Goal: Task Accomplishment & Management: Use online tool/utility

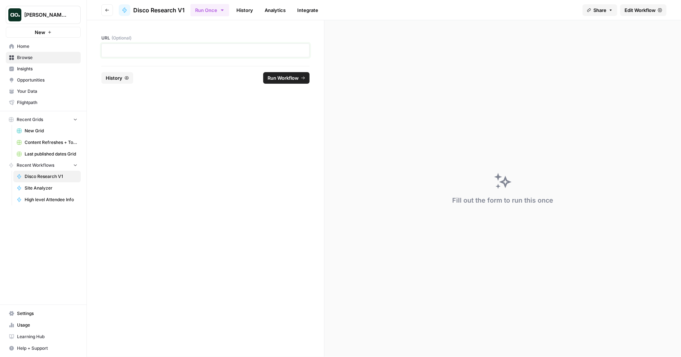
click at [234, 53] on p at bounding box center [205, 50] width 199 height 7
click at [297, 78] on span "Run Workflow" at bounding box center [283, 77] width 31 height 7
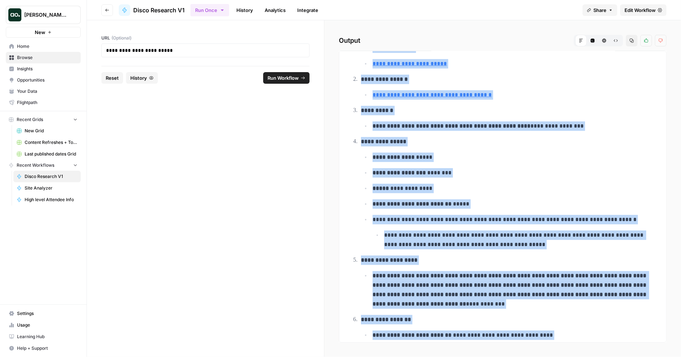
scroll to position [98, 0]
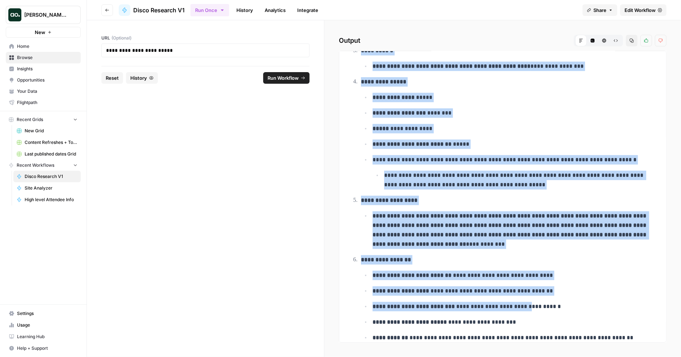
drag, startPoint x: 362, startPoint y: 68, endPoint x: 530, endPoint y: 302, distance: 288.0
click at [530, 302] on ol "**********" at bounding box center [503, 272] width 307 height 608
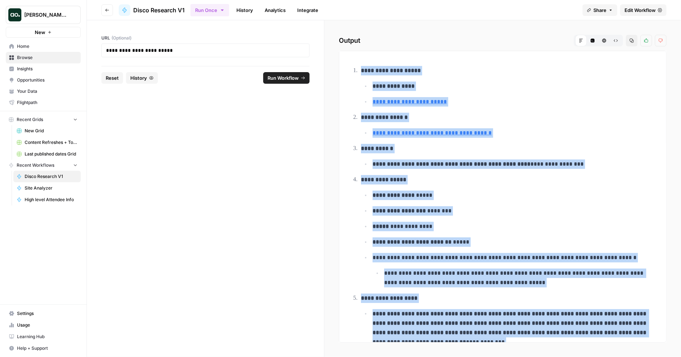
click at [642, 9] on span "Edit Workflow" at bounding box center [640, 10] width 31 height 7
click at [416, 73] on strong "**********" at bounding box center [391, 70] width 60 height 5
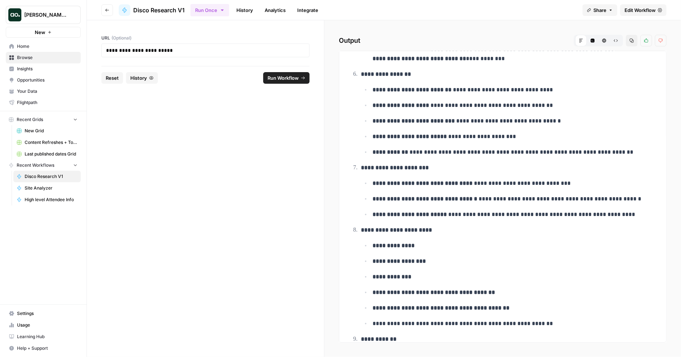
scroll to position [349, 0]
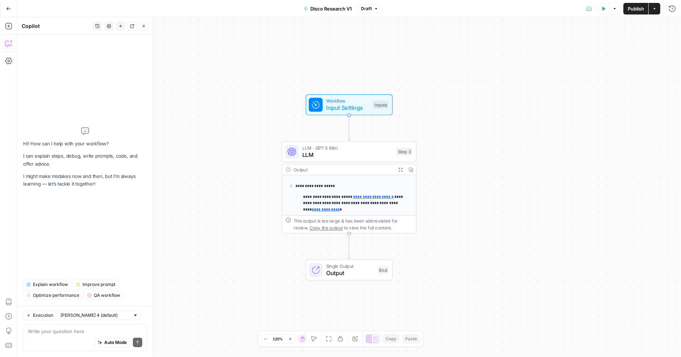
click at [71, 329] on textarea at bounding box center [85, 330] width 114 height 7
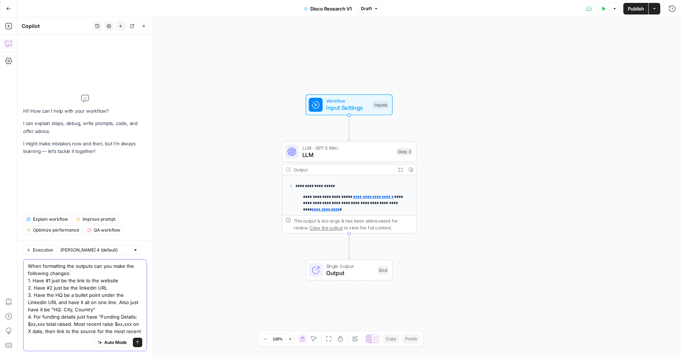
drag, startPoint x: 134, startPoint y: 331, endPoint x: 38, endPoint y: 331, distance: 96.0
click at [38, 331] on textarea "When formatting the outputs can you make the following changes: 1. Have #1 just…" at bounding box center [85, 298] width 114 height 72
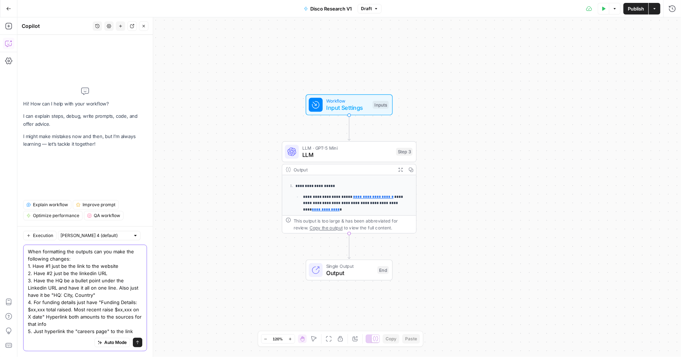
click at [70, 324] on textarea "When formatting the outputs can you make the following changes: 1. Have #1 just…" at bounding box center [85, 291] width 114 height 87
click at [67, 331] on textarea "When formatting the outputs can you make the following changes: 1. Have #1 just…" at bounding box center [85, 291] width 114 height 87
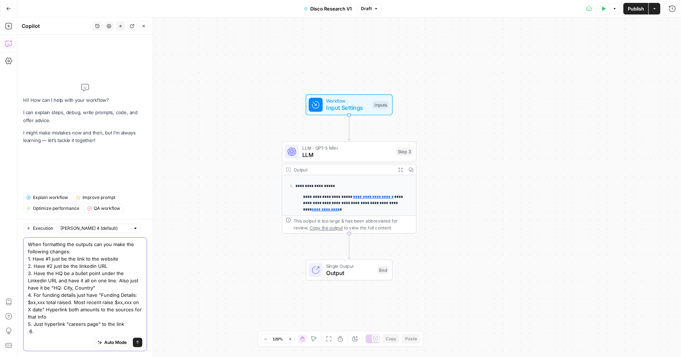
click at [62, 325] on textarea "When formatting the outputs can you make the following changes: 1. Have #1 just…" at bounding box center [85, 288] width 114 height 94
click at [62, 332] on textarea "When formatting the outputs can you make the following changes: 1. Have #1 just…" at bounding box center [85, 288] width 114 height 94
drag, startPoint x: 44, startPoint y: 333, endPoint x: 20, endPoint y: 334, distance: 23.6
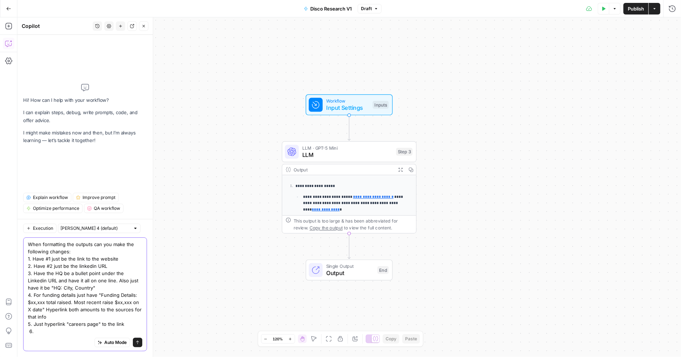
click at [20, 334] on div "Execution Claude Sonnet 4 (default) When formatting the outputs can you make th…" at bounding box center [84, 288] width 135 height 138
paste textarea "5. Just hyperlink "careers page" to the link"
click at [30, 332] on textarea "When formatting the outputs can you make the following changes: 1. Have #1 just…" at bounding box center [85, 288] width 114 height 94
drag, startPoint x: 68, startPoint y: 332, endPoint x: 96, endPoint y: 332, distance: 27.9
click at [96, 332] on textarea "When formatting the outputs can you make the following changes: 1. Have #1 just…" at bounding box center [85, 288] width 114 height 94
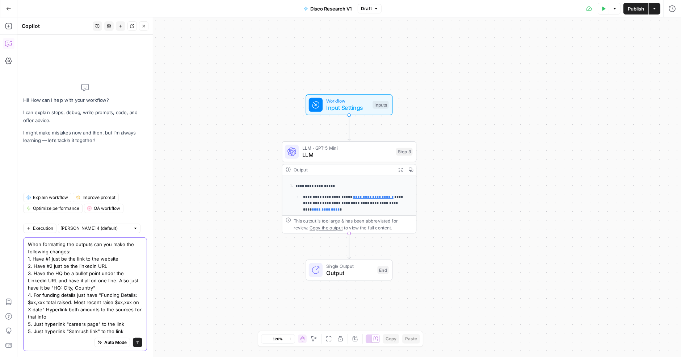
type textarea "When formatting the outputs can you make the following changes: 1. Have #1 just…"
click at [119, 343] on span "Auto Mode" at bounding box center [115, 342] width 22 height 7
click at [137, 344] on icon "submit" at bounding box center [137, 342] width 4 height 4
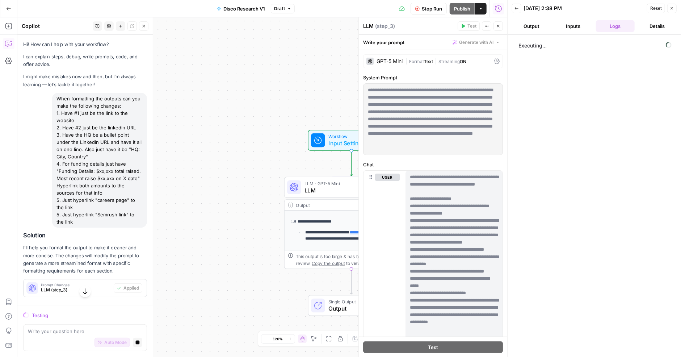
click at [533, 29] on button "Output" at bounding box center [531, 26] width 39 height 12
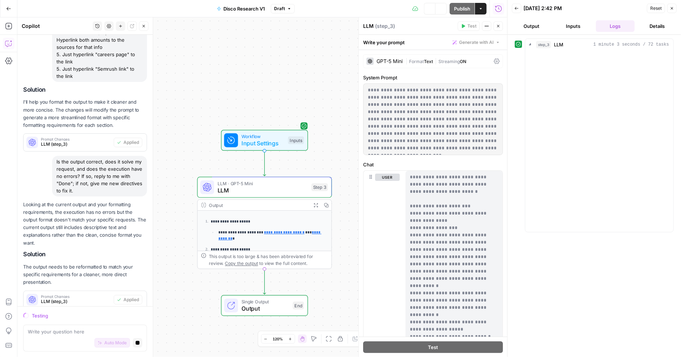
scroll to position [202, 0]
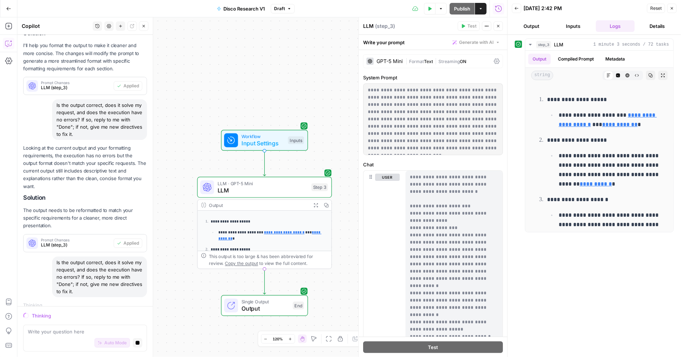
click at [523, 26] on button "Output" at bounding box center [531, 26] width 39 height 12
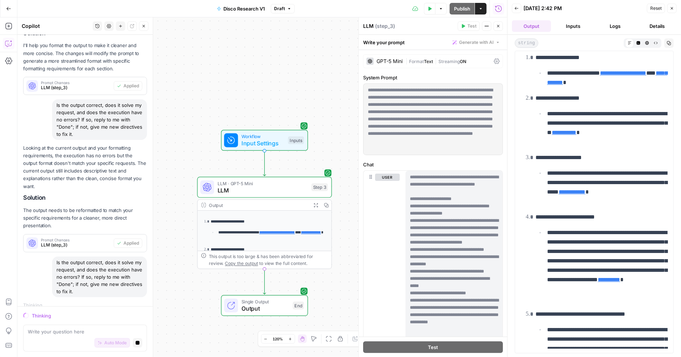
scroll to position [0, 0]
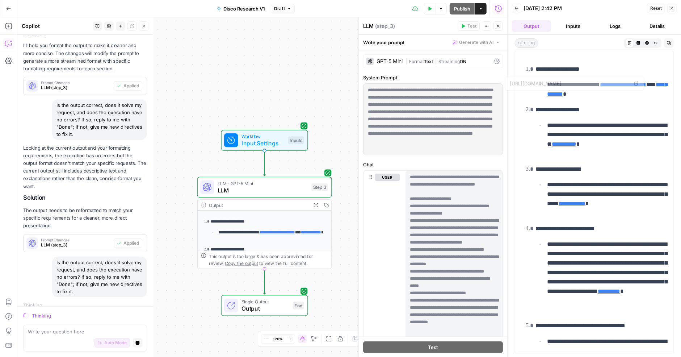
click at [613, 66] on p "**********" at bounding box center [601, 68] width 130 height 9
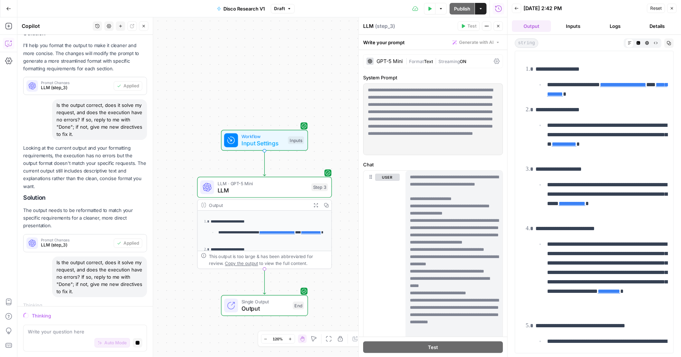
click at [613, 66] on p "**********" at bounding box center [601, 68] width 130 height 9
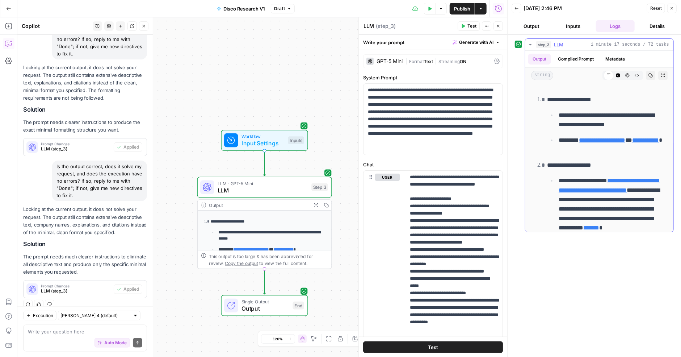
click at [579, 121] on p "**********" at bounding box center [611, 119] width 105 height 19
click at [578, 119] on p "**********" at bounding box center [611, 119] width 105 height 19
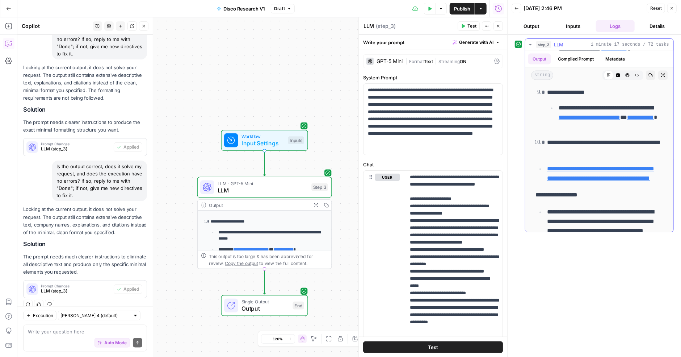
scroll to position [995, 0]
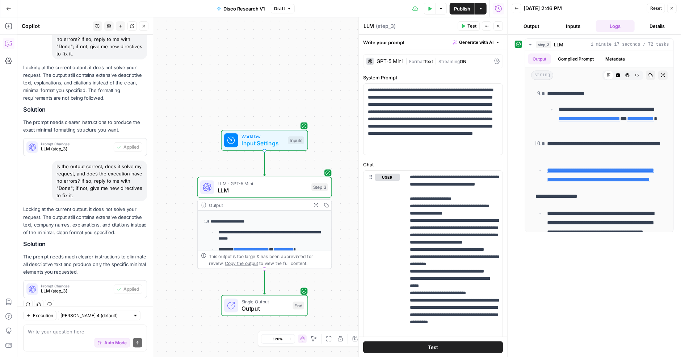
click at [395, 63] on div "GPT-5 Mini" at bounding box center [390, 61] width 26 height 5
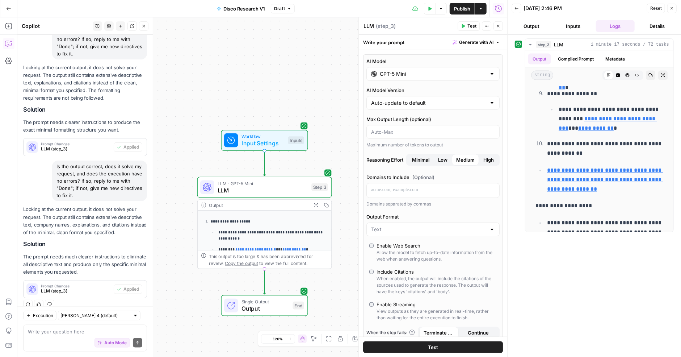
click at [404, 74] on input "GPT-5 Mini" at bounding box center [433, 73] width 107 height 7
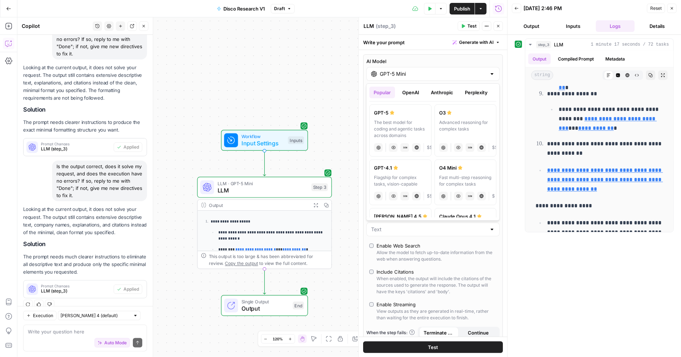
click at [409, 128] on div "The best model for coding and agentic tasks across domains" at bounding box center [400, 129] width 53 height 20
type input "GPT-5"
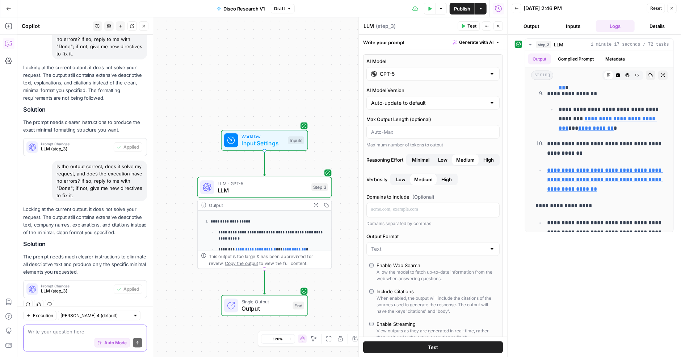
click at [107, 330] on textarea at bounding box center [85, 330] width 114 height 7
click at [427, 348] on button "Test" at bounding box center [433, 347] width 140 height 12
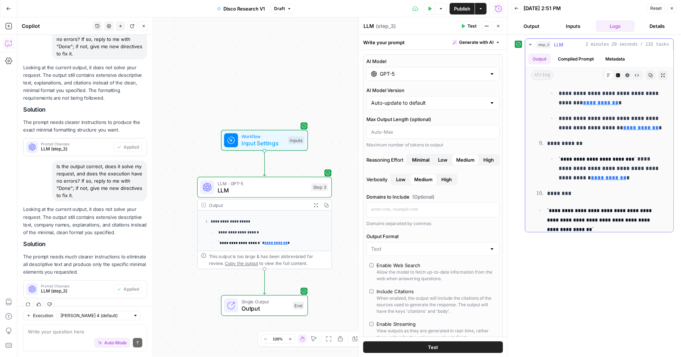
scroll to position [789, 0]
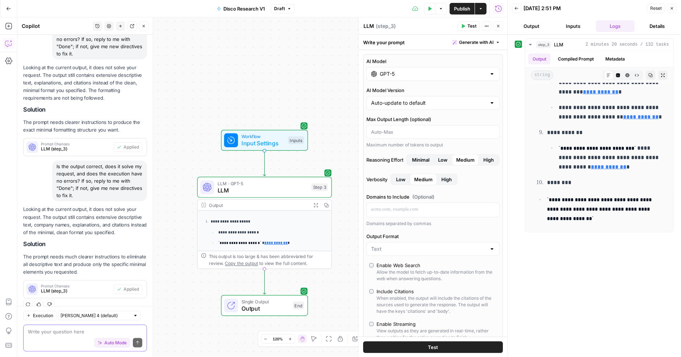
click at [78, 331] on textarea at bounding box center [85, 330] width 114 height 7
click at [64, 331] on textarea "can you take the" at bounding box center [85, 330] width 114 height 7
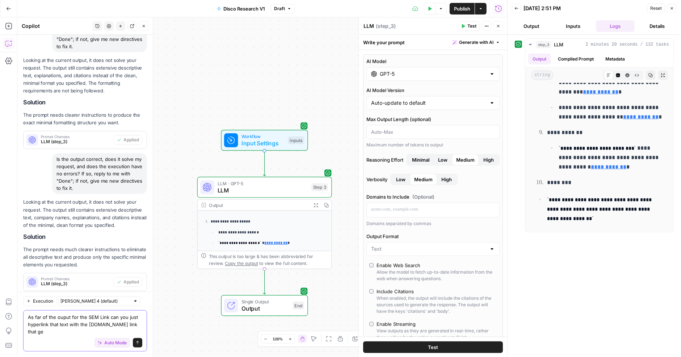
scroll to position [600, 0]
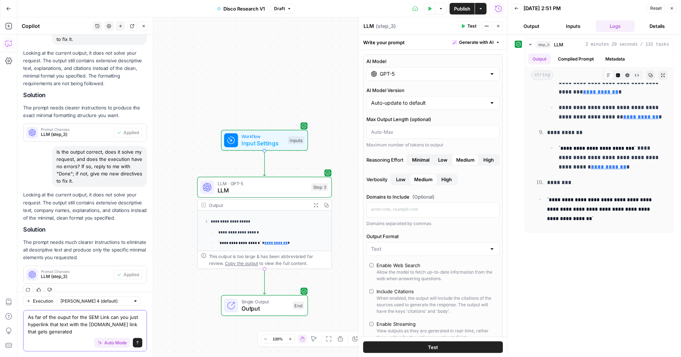
type textarea "As far of the ouput for the SEM Link can you just hyperlink that text with the …"
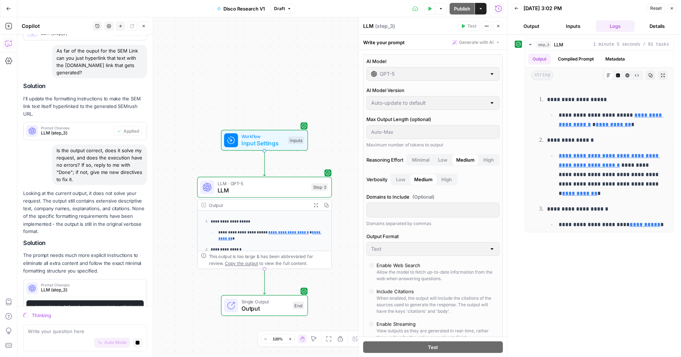
scroll to position [811, 0]
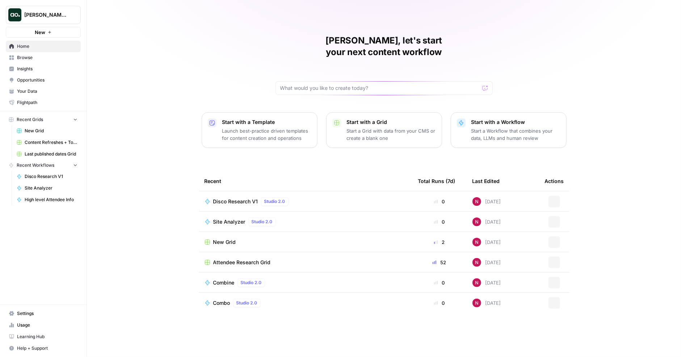
click at [22, 312] on span "Settings" at bounding box center [47, 313] width 60 height 7
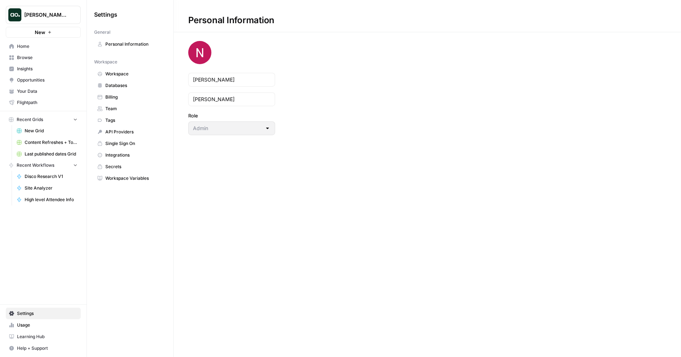
click at [128, 71] on span "Workspace" at bounding box center [134, 74] width 58 height 7
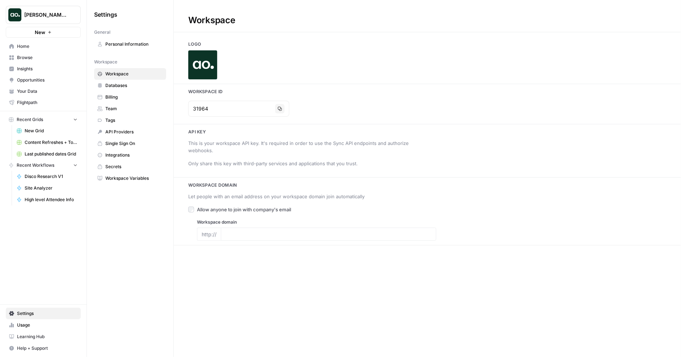
type input "airops.com"
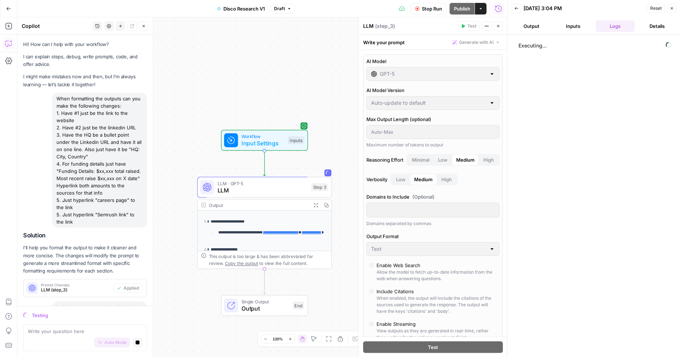
scroll to position [811, 0]
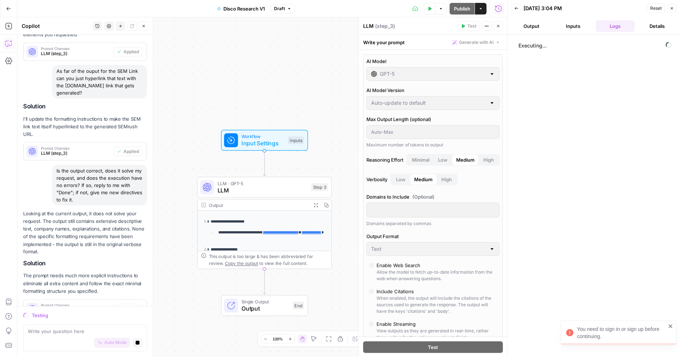
click at [614, 329] on div "You need to sign in or sign up before continuing." at bounding box center [621, 332] width 89 height 14
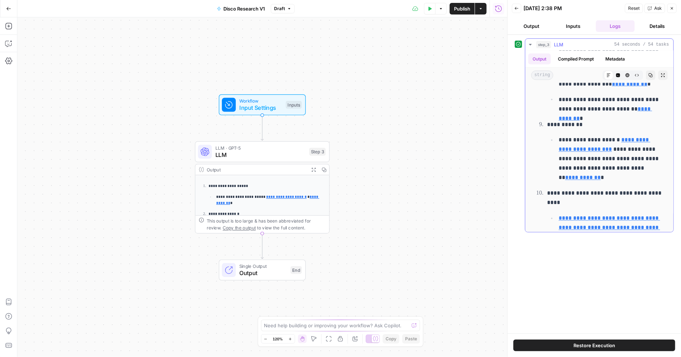
scroll to position [993, 0]
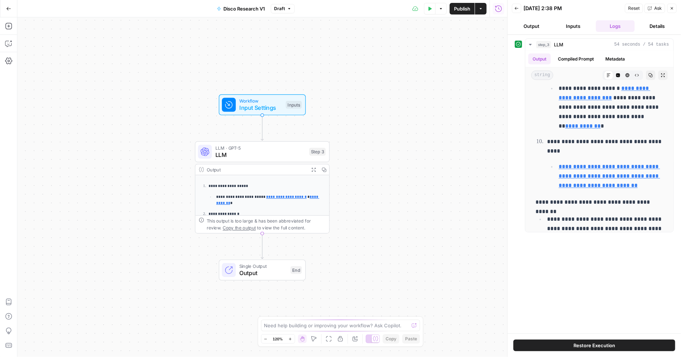
click at [599, 345] on span "Restore Execution" at bounding box center [595, 345] width 42 height 7
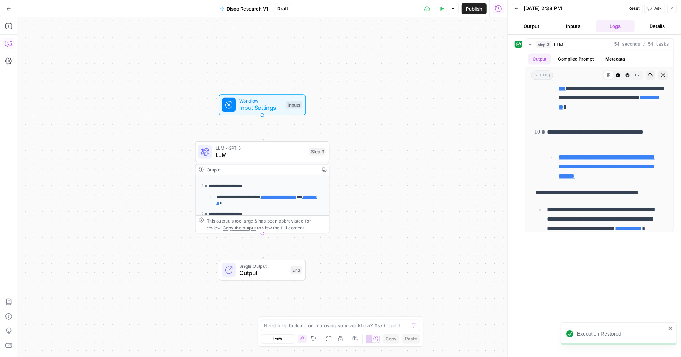
click at [8, 41] on icon "button" at bounding box center [8, 44] width 6 height 6
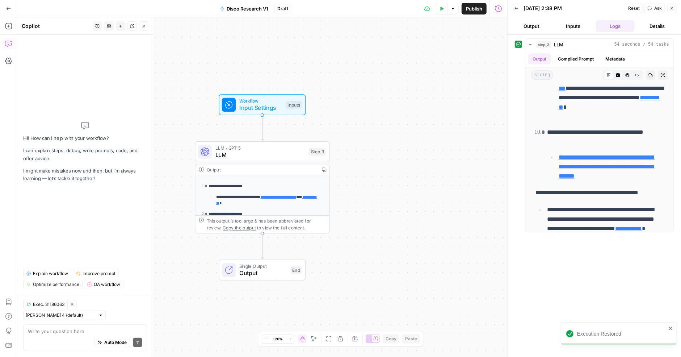
click at [93, 331] on textarea at bounding box center [85, 330] width 114 height 7
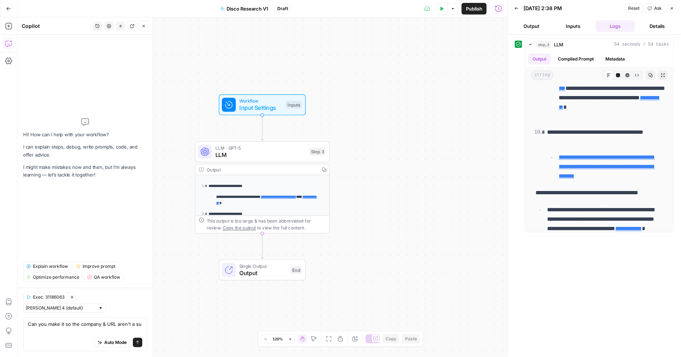
scroll to position [0, 0]
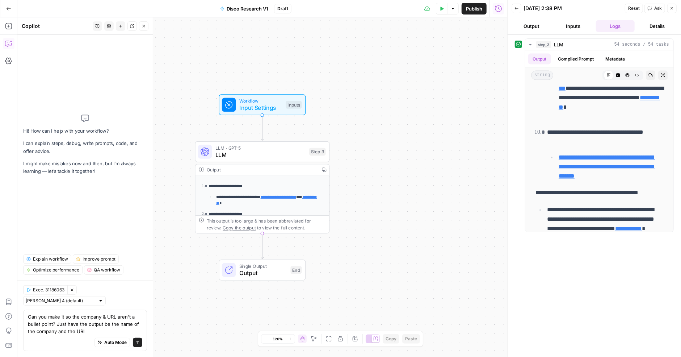
click at [78, 317] on textarea "Can you make it so the company & URL aren't a bullet point? Just have the outpu…" at bounding box center [85, 324] width 114 height 22
type textarea "Can you make it so the part of the output for company & URL aren't a bullet poi…"
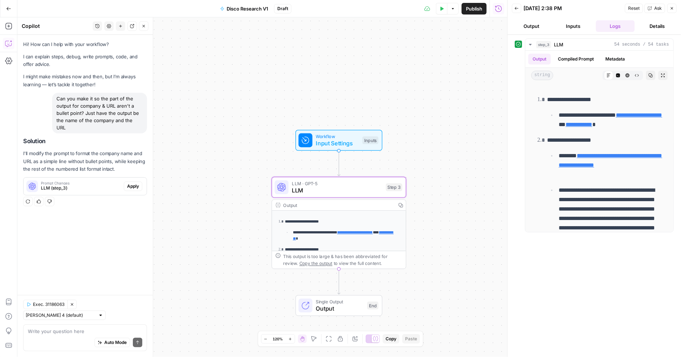
click at [130, 183] on span "Apply" at bounding box center [133, 186] width 12 height 7
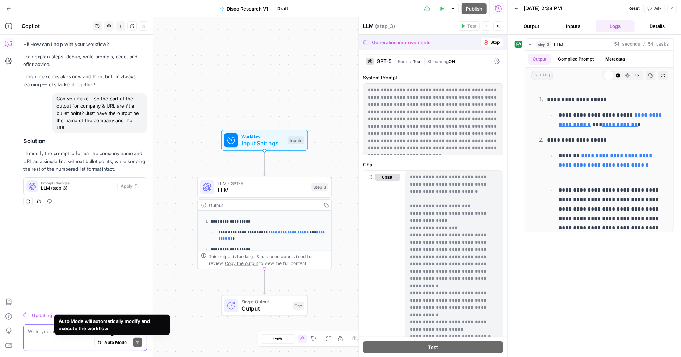
click at [108, 341] on span "Auto Mode" at bounding box center [115, 342] width 22 height 7
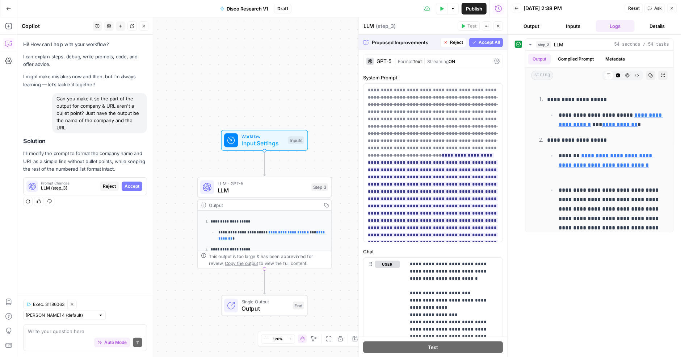
click at [474, 45] on button "Accept All" at bounding box center [486, 42] width 34 height 9
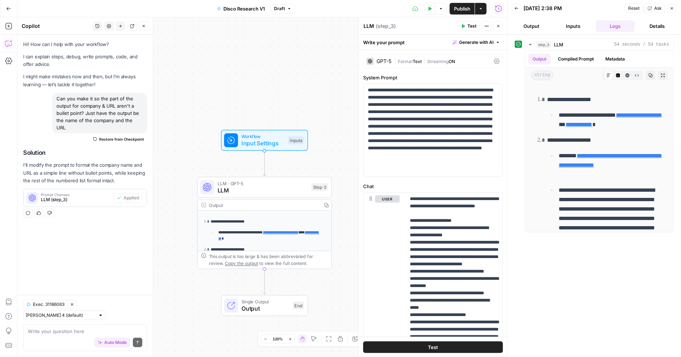
click at [470, 26] on span "Test" at bounding box center [472, 26] width 9 height 7
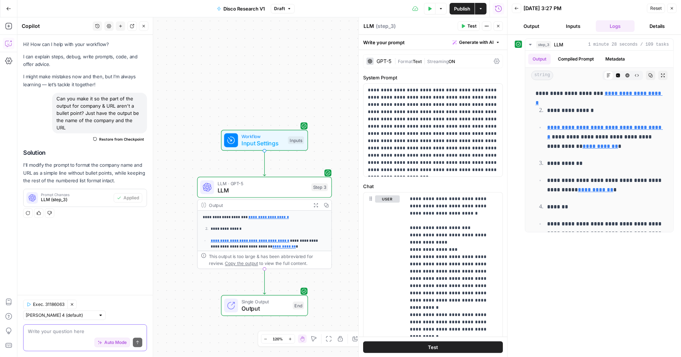
click at [82, 329] on textarea at bounding box center [85, 330] width 114 height 7
click at [84, 333] on textarea at bounding box center [85, 330] width 114 height 7
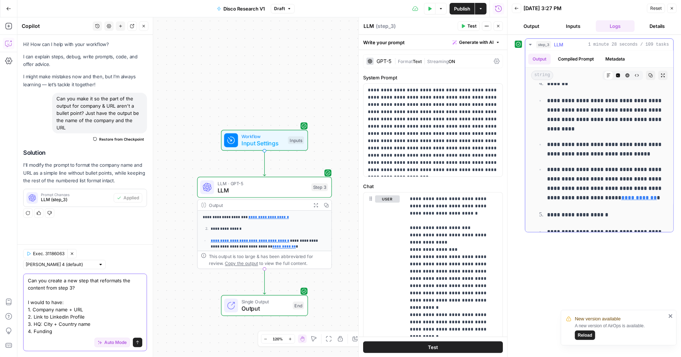
scroll to position [127, 0]
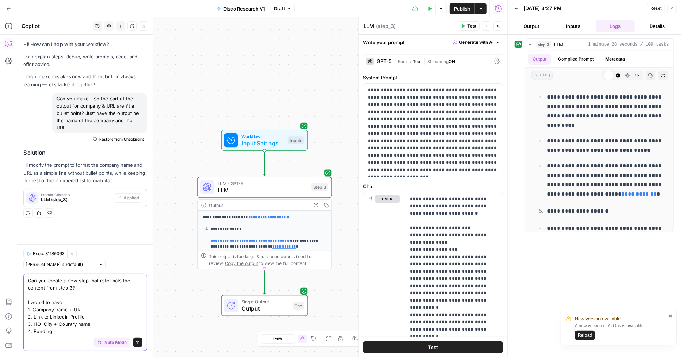
drag, startPoint x: 60, startPoint y: 333, endPoint x: 33, endPoint y: 332, distance: 27.2
click at [33, 332] on textarea "Can you create a new step that reformats the content from step 3? I would to ha…" at bounding box center [85, 306] width 114 height 58
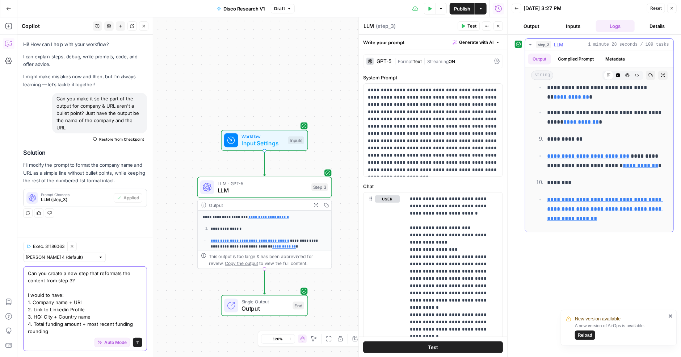
scroll to position [745, 0]
click at [78, 331] on textarea "Can you create a new step that reformats the content from step 3? I would to ha…" at bounding box center [85, 302] width 114 height 65
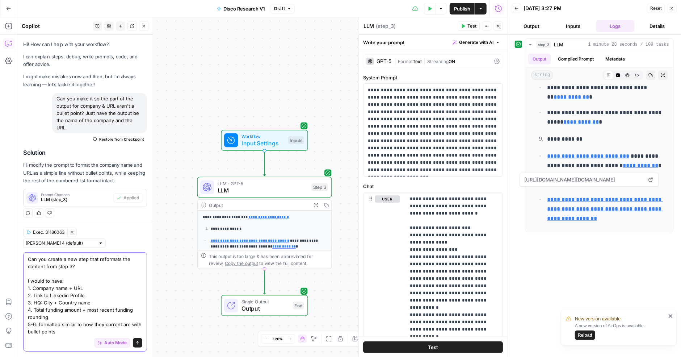
click at [35, 317] on textarea "Can you create a new step that reformats the content from step 3? I would to ha…" at bounding box center [85, 295] width 114 height 80
click at [54, 328] on textarea "Can you create a new step that reformats the content from step 3? I would to ha…" at bounding box center [85, 295] width 114 height 80
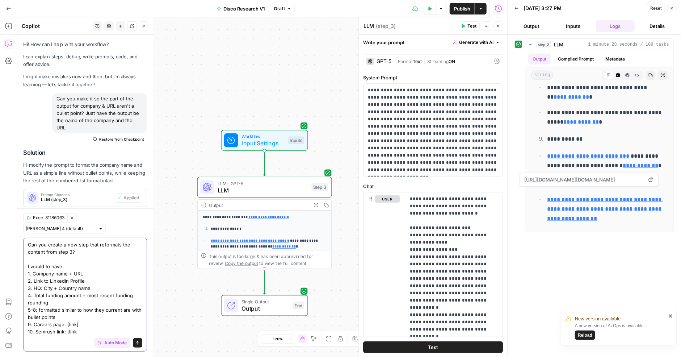
type textarea "Can you create a new step that reformats the content from step 3? I would to ha…"
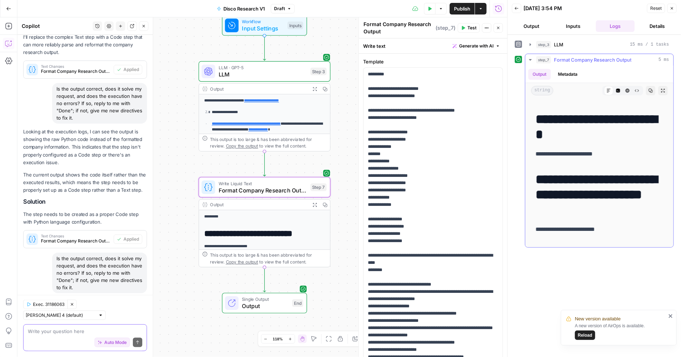
scroll to position [16, 0]
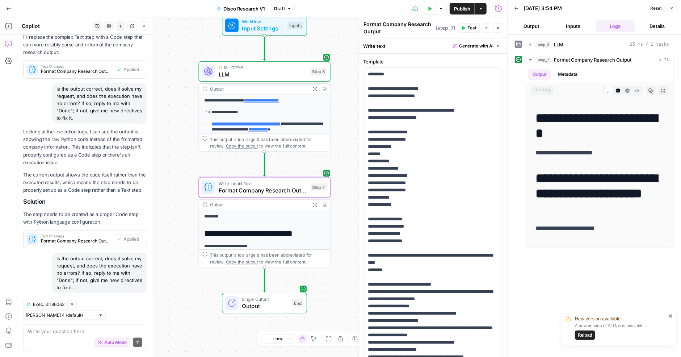
click at [536, 26] on button "Output" at bounding box center [531, 26] width 39 height 12
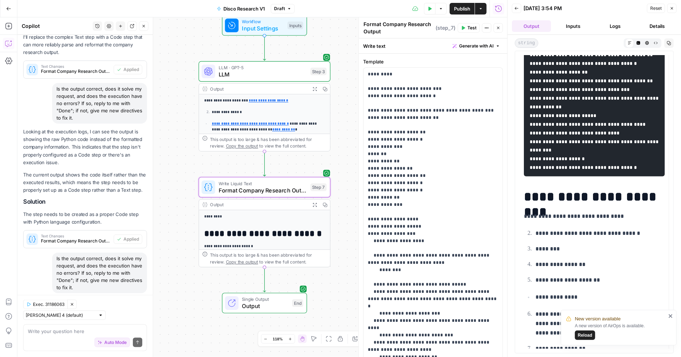
scroll to position [1164, 0]
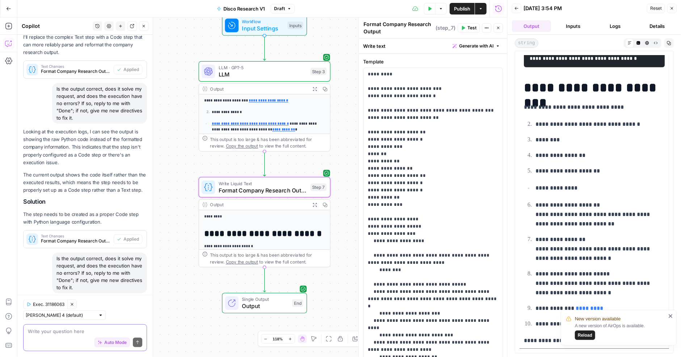
click at [77, 331] on textarea at bounding box center [85, 330] width 114 height 7
type textarea "No, the output is now a mess"
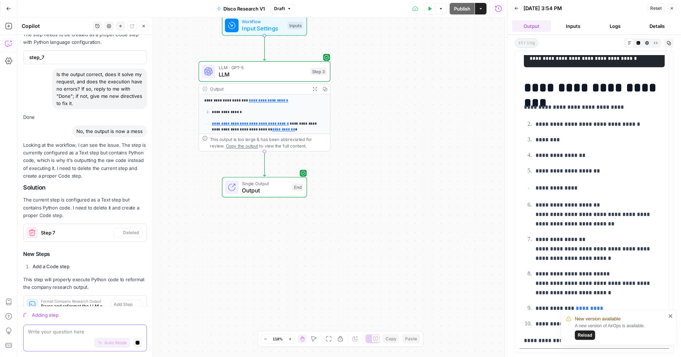
scroll to position [680, 0]
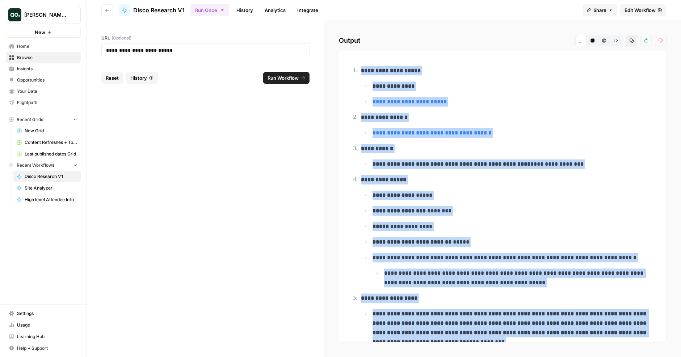
drag, startPoint x: 544, startPoint y: 322, endPoint x: 361, endPoint y: 69, distance: 312.7
copy ol "**********"
click at [34, 58] on span "Browse" at bounding box center [47, 57] width 60 height 7
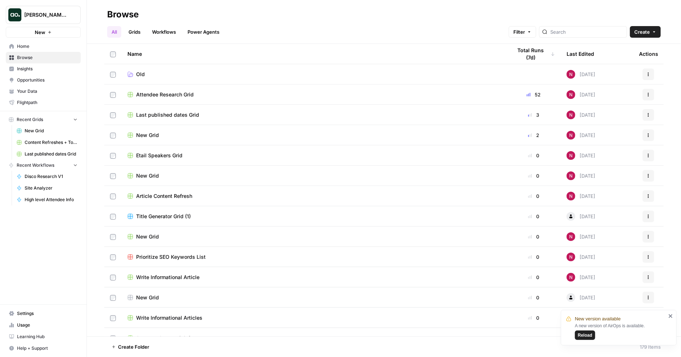
click at [148, 135] on span "New Grid" at bounding box center [147, 135] width 23 height 7
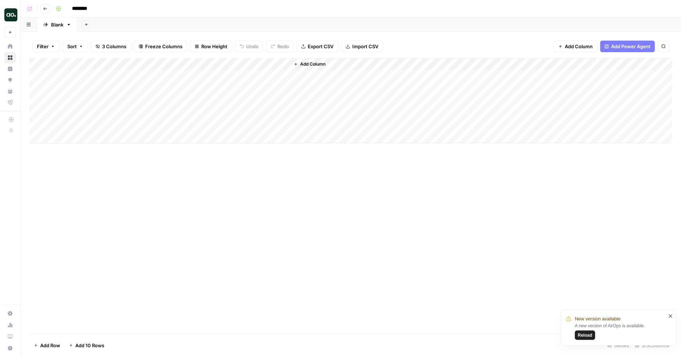
click at [115, 97] on div "Add Column" at bounding box center [350, 100] width 643 height 85
type textarea "**********"
click at [183, 100] on div "Add Column" at bounding box center [350, 100] width 643 height 85
click at [282, 100] on div "Add Column" at bounding box center [350, 100] width 643 height 85
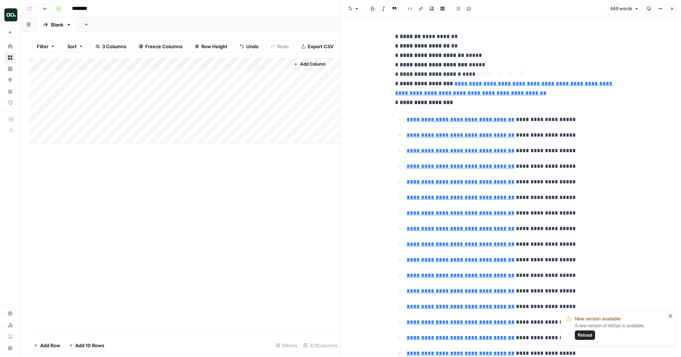
type input "https://www.semrush.com/analytics/organic/pages/?sortField=positions&db=us&q=cr…"
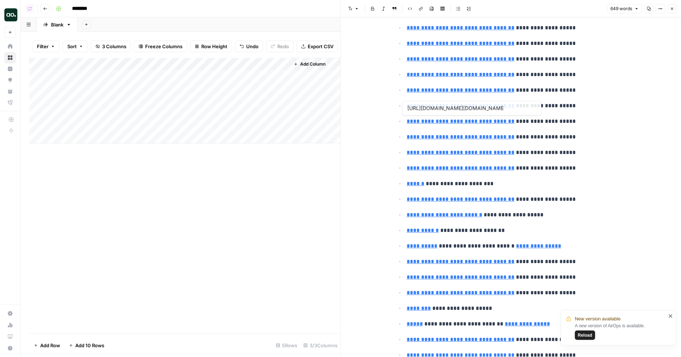
type input "https://www.semrush.com/analytics/organic/pages/?sortField=positions&db=us&q=cr…"
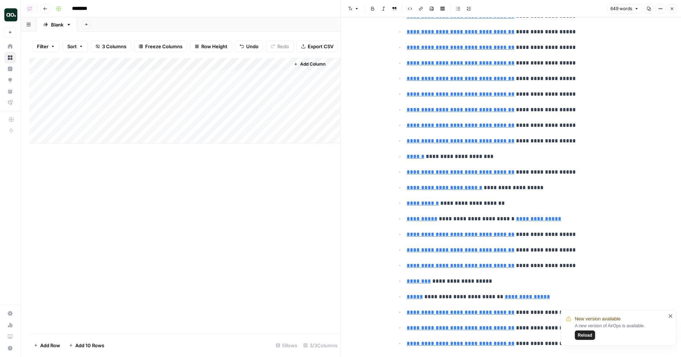
scroll to position [277, 0]
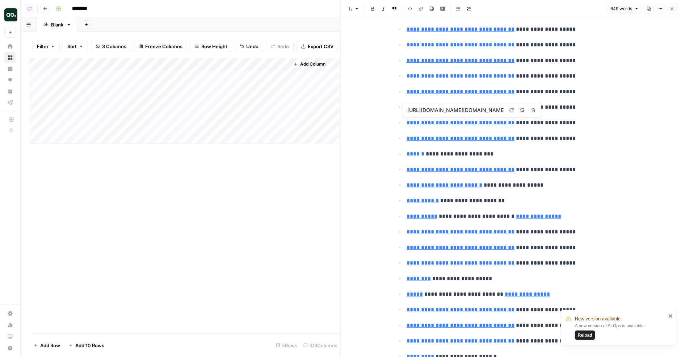
click at [513, 114] on link "Open in a new tab" at bounding box center [511, 109] width 9 height 9
type input "https://www.semrush.com/analytics/organic/pages/?sortField=positions&db=us&q=cr…"
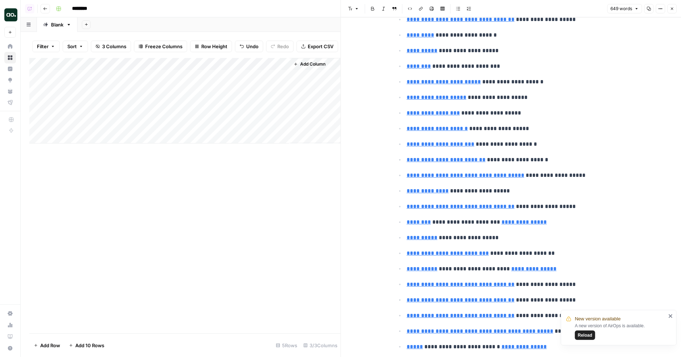
scroll to position [599, 0]
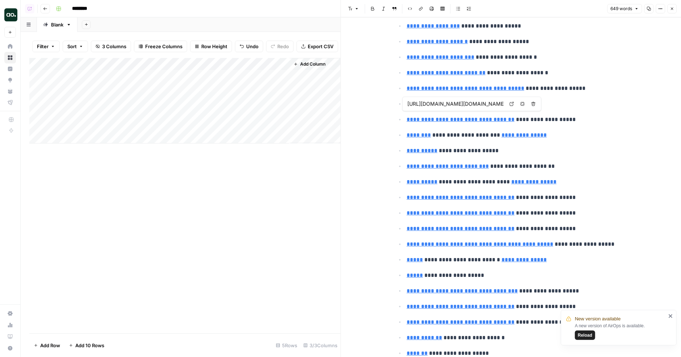
type input "https://www.semrush.com/analytics/overview/?db=us&q=www.intercom.com%2Fchanges&…"
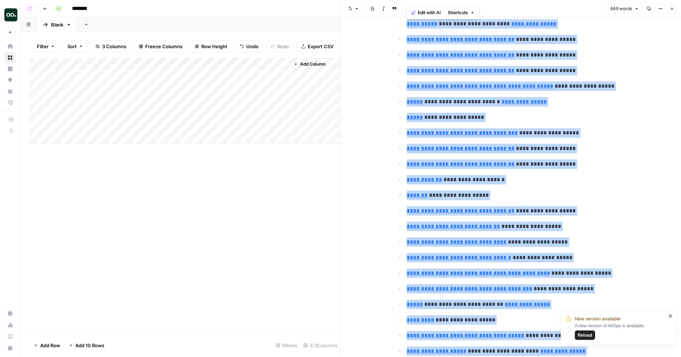
scroll to position [0, 0]
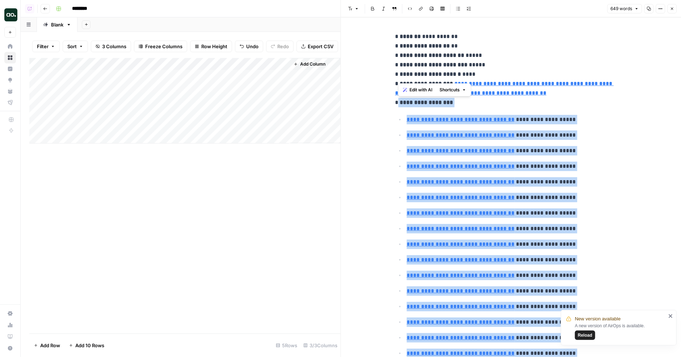
drag, startPoint x: 523, startPoint y: 302, endPoint x: 398, endPoint y: 103, distance: 235.0
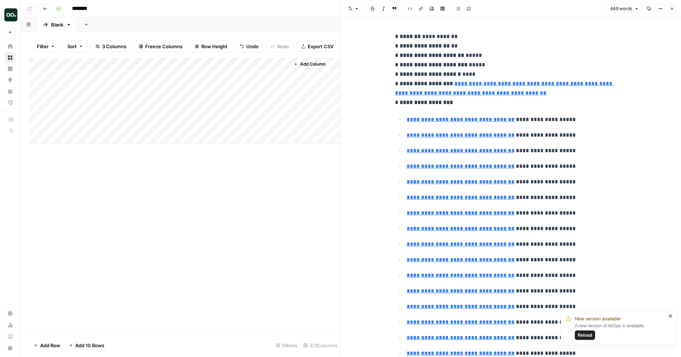
click at [417, 58] on strong "**********" at bounding box center [432, 55] width 64 height 5
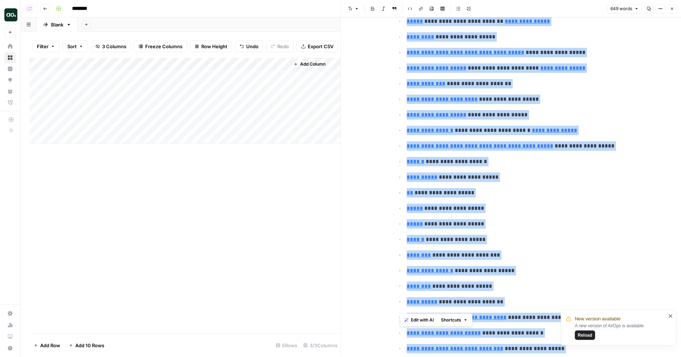
scroll to position [1287, 0]
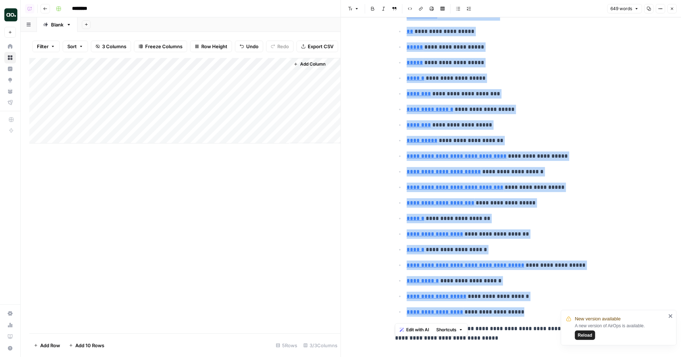
drag, startPoint x: 399, startPoint y: 45, endPoint x: 569, endPoint y: 304, distance: 310.0
copy div "**********"
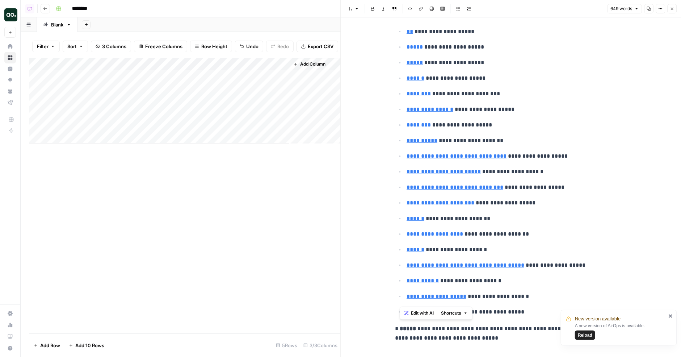
click at [531, 324] on p "**********" at bounding box center [511, 333] width 232 height 19
click at [676, 317] on div "New version available A new version of AirOps is available. Reload" at bounding box center [619, 328] width 116 height 36
click at [673, 316] on icon "close" at bounding box center [671, 316] width 5 height 6
click at [671, 8] on icon "button" at bounding box center [672, 9] width 4 height 4
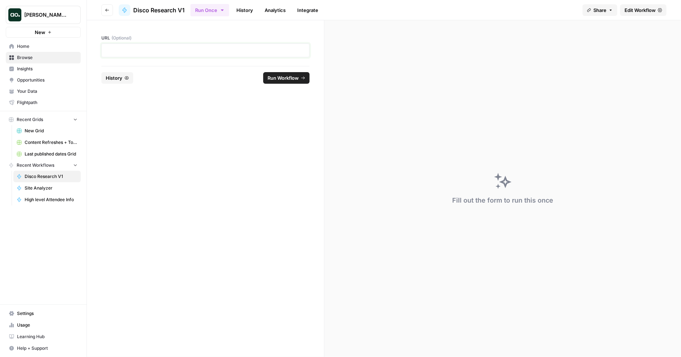
click at [216, 47] on p at bounding box center [205, 50] width 199 height 7
click at [276, 79] on span "Run Workflow" at bounding box center [283, 77] width 31 height 7
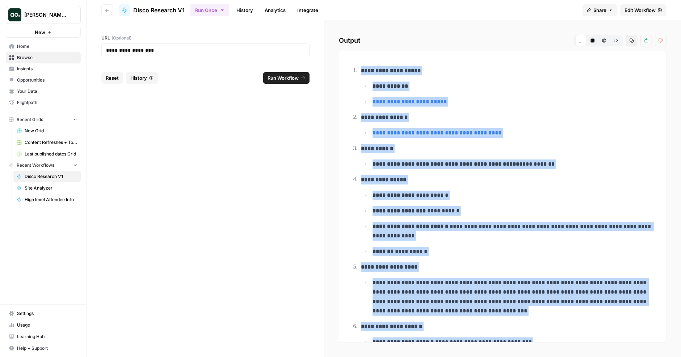
drag, startPoint x: 538, startPoint y: 328, endPoint x: 362, endPoint y: 69, distance: 313.4
click at [362, 69] on ol "**********" at bounding box center [503, 348] width 307 height 565
copy ol "**********"
click at [38, 59] on span "Browse" at bounding box center [47, 57] width 60 height 7
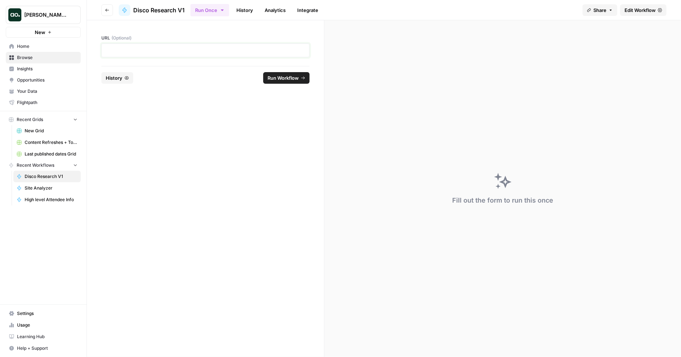
click at [233, 50] on p at bounding box center [205, 50] width 199 height 7
click at [282, 79] on span "Run Workflow" at bounding box center [283, 77] width 31 height 7
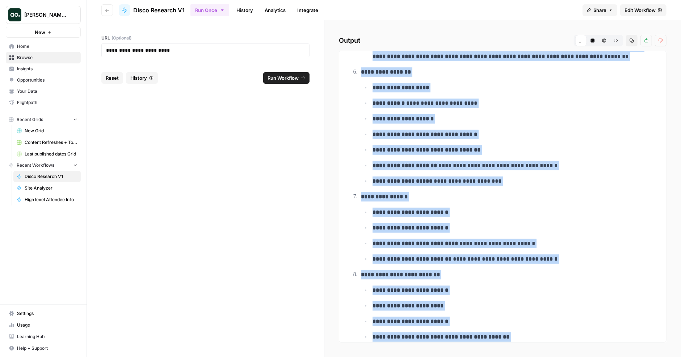
scroll to position [337, 0]
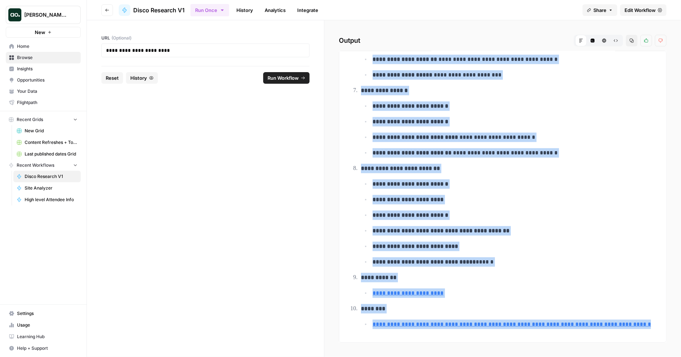
drag, startPoint x: 362, startPoint y: 70, endPoint x: 584, endPoint y: 325, distance: 338.4
click at [584, 325] on ol "**********" at bounding box center [503, 31] width 307 height 596
copy ol "**********"
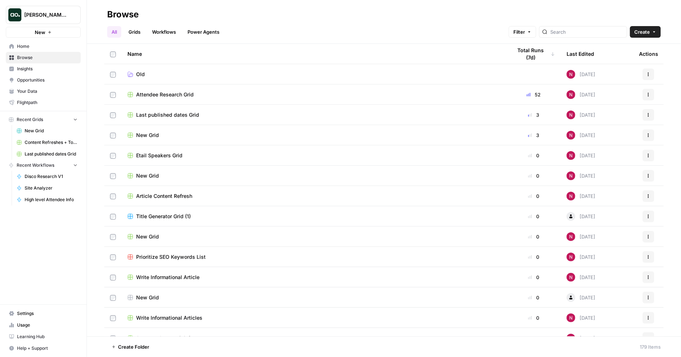
click at [152, 132] on span "New Grid" at bounding box center [147, 135] width 23 height 7
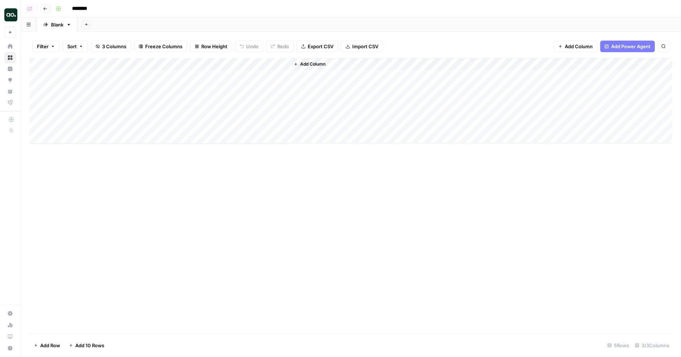
click at [85, 113] on div "Add Column" at bounding box center [350, 100] width 643 height 85
click at [93, 113] on div "Add Column" at bounding box center [350, 100] width 643 height 85
type textarea "**********"
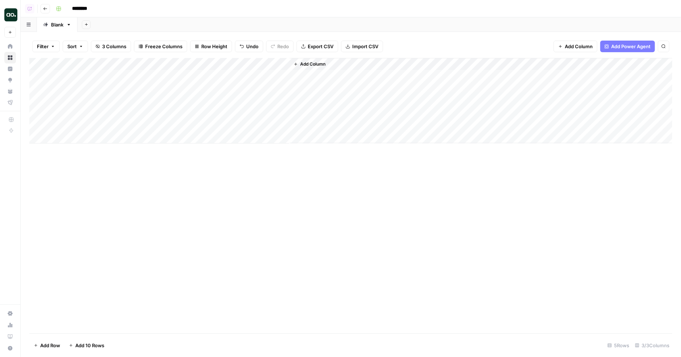
click at [186, 112] on div "Add Column" at bounding box center [350, 100] width 643 height 85
click at [191, 122] on div "Add Column" at bounding box center [350, 100] width 643 height 85
click at [186, 114] on div "Add Column" at bounding box center [350, 100] width 643 height 85
click at [283, 112] on div "Add Column" at bounding box center [350, 100] width 643 height 85
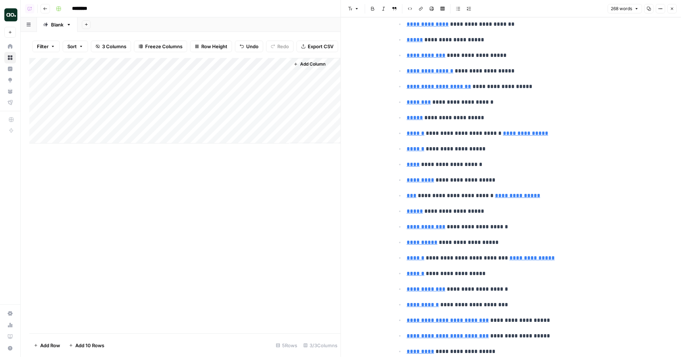
scroll to position [127, 0]
type input "*"
click at [509, 94] on ul "**********" at bounding box center [511, 257] width 232 height 539
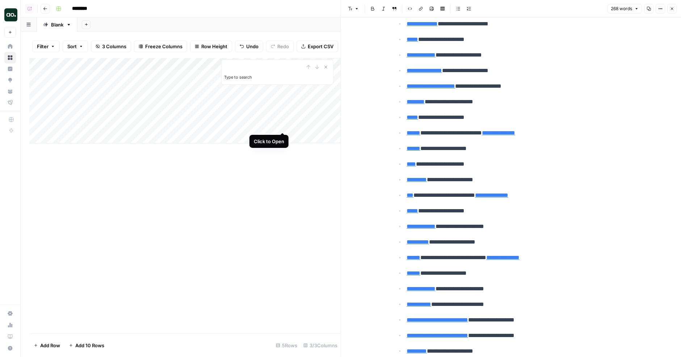
click at [284, 125] on div "Add Column" at bounding box center [185, 100] width 312 height 85
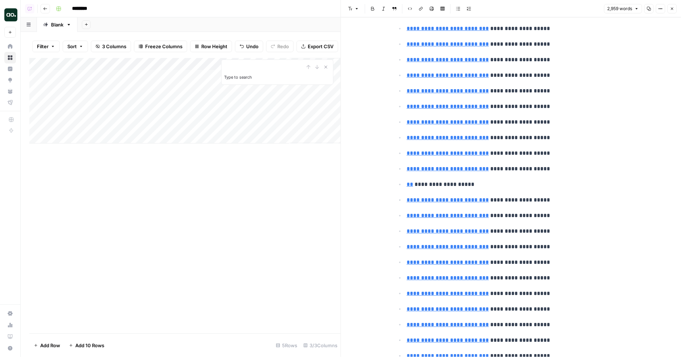
scroll to position [235, 0]
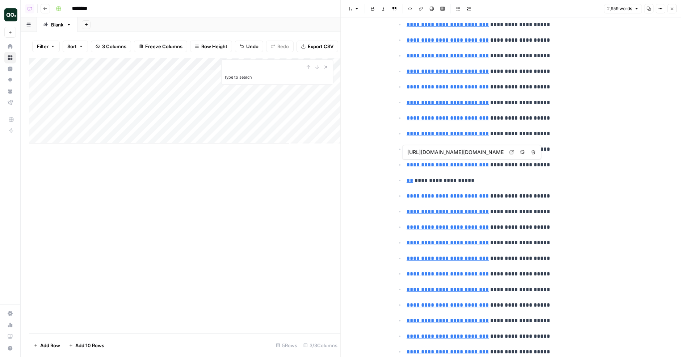
click at [511, 151] on icon at bounding box center [512, 152] width 4 height 4
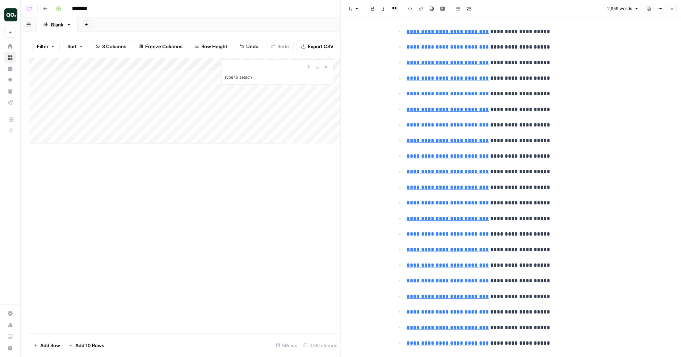
scroll to position [493, 0]
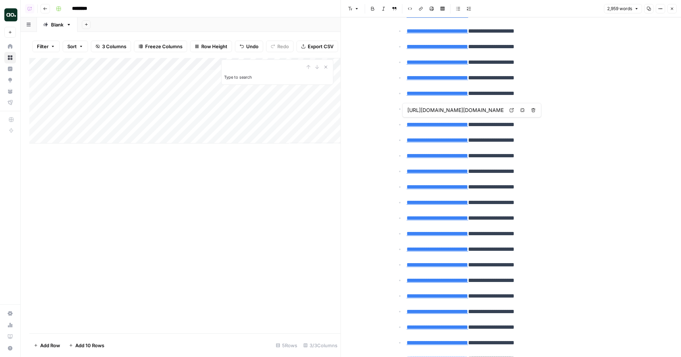
click at [189, 62] on div "Add Column" at bounding box center [185, 100] width 312 height 85
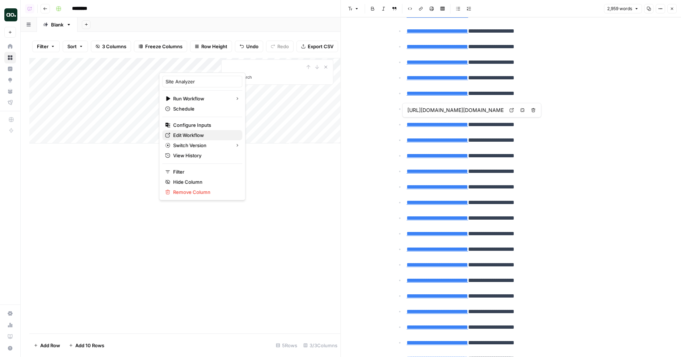
click at [202, 136] on span "Edit Workflow" at bounding box center [204, 135] width 63 height 7
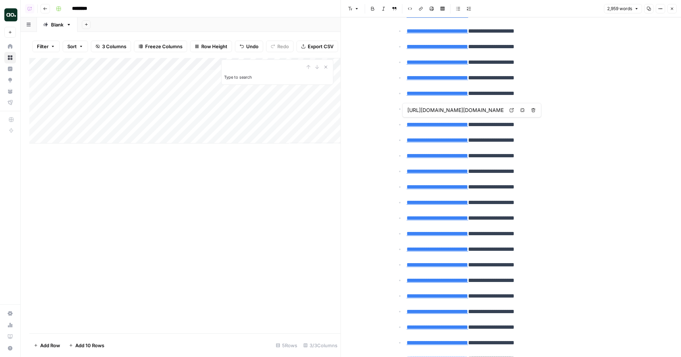
type input "https://www.semrush.com/analytics/organic/pages/?sortField=positions&db=us&q=a6…"
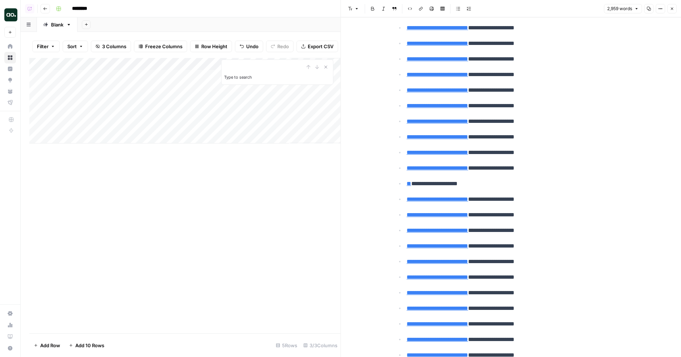
scroll to position [0, 0]
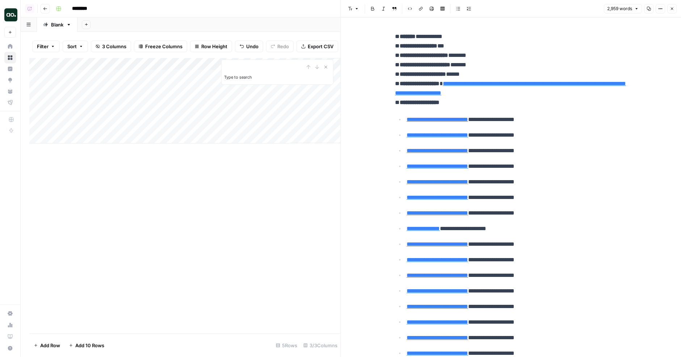
click at [208, 67] on div "Add Column" at bounding box center [185, 100] width 312 height 85
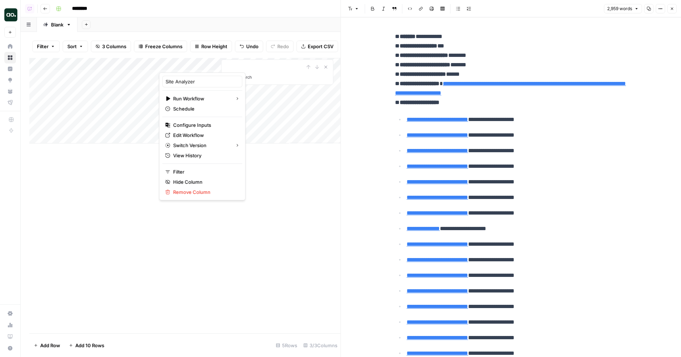
click at [241, 229] on div "Add Column Type to search" at bounding box center [185, 195] width 312 height 275
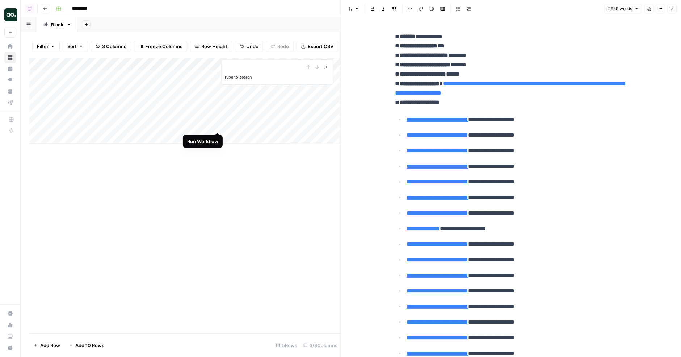
click at [218, 125] on div "Add Column" at bounding box center [185, 100] width 312 height 85
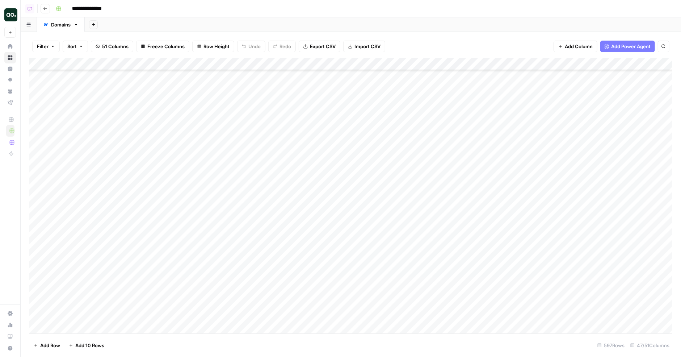
scroll to position [10994, 0]
click at [89, 329] on div "Add Column" at bounding box center [350, 196] width 643 height 276
click at [83, 292] on div "Add Column" at bounding box center [350, 196] width 643 height 276
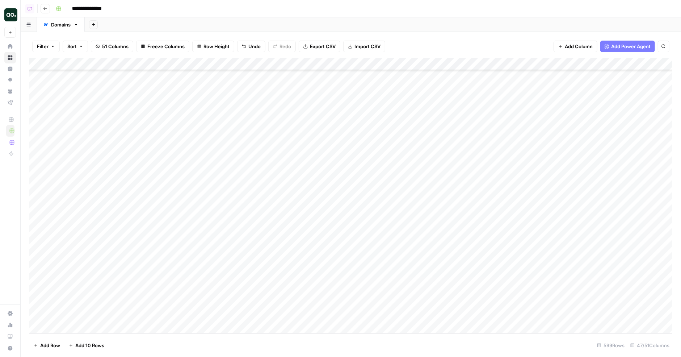
click at [83, 292] on div "Add Column" at bounding box center [350, 196] width 643 height 276
type textarea "**********"
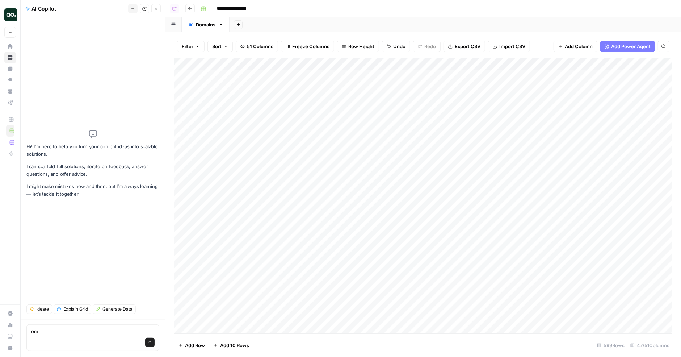
type textarea "o"
click at [235, 311] on div "Add Column" at bounding box center [423, 196] width 498 height 276
type textarea "**********"
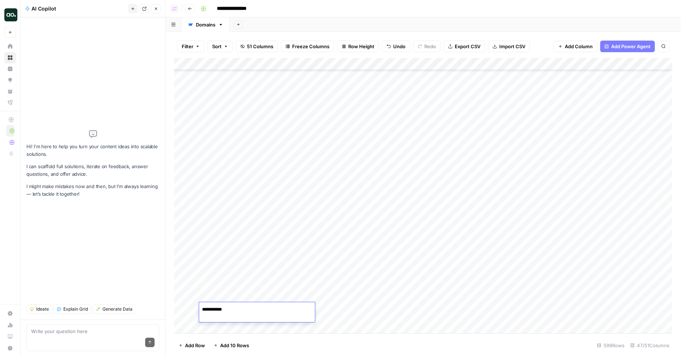
click at [307, 290] on div "Add Column" at bounding box center [423, 196] width 498 height 276
click at [307, 305] on div "Add Column" at bounding box center [423, 196] width 498 height 276
click at [305, 290] on div "Add Column" at bounding box center [423, 196] width 498 height 276
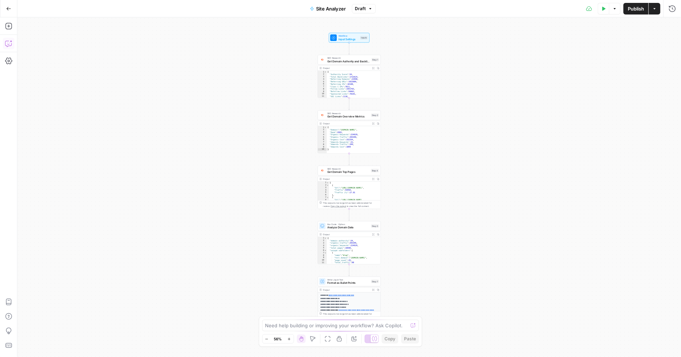
click at [8, 45] on icon "button" at bounding box center [8, 43] width 7 height 7
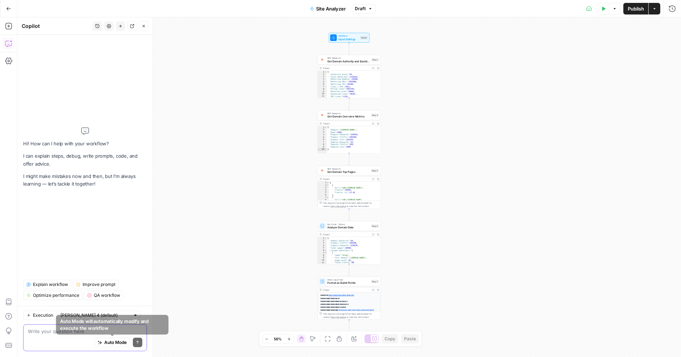
click at [117, 343] on span "Auto Mode" at bounding box center [115, 342] width 22 height 7
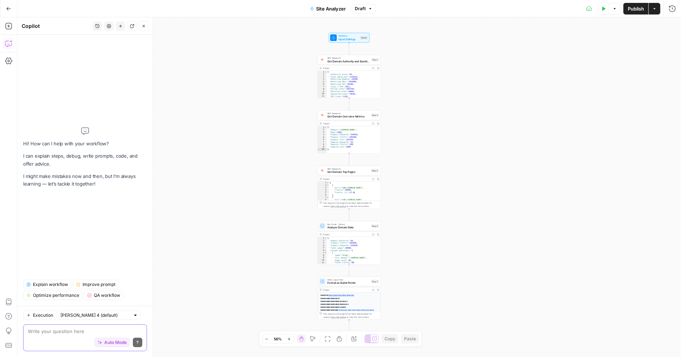
click at [111, 332] on textarea at bounding box center [85, 330] width 114 height 7
click at [614, 8] on icon "button" at bounding box center [615, 9] width 4 height 4
click at [606, 8] on icon "button" at bounding box center [604, 9] width 4 height 4
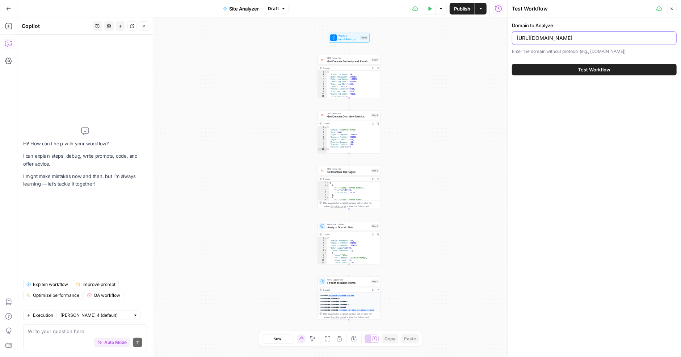
click at [568, 38] on input "[URL][DOMAIN_NAME]" at bounding box center [594, 37] width 155 height 7
type input "[DOMAIN_NAME]"
click at [105, 343] on span "Auto Mode" at bounding box center [115, 342] width 22 height 7
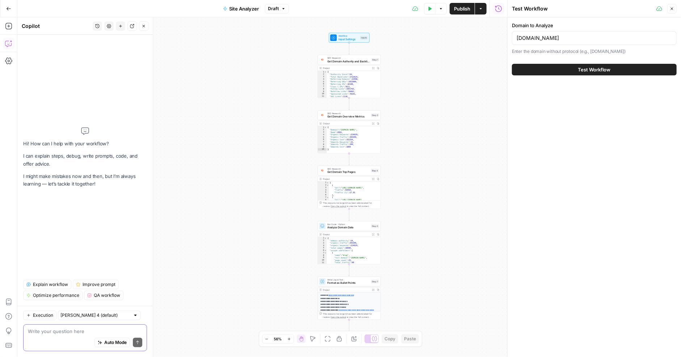
click at [95, 332] on textarea at bounding box center [85, 330] width 114 height 7
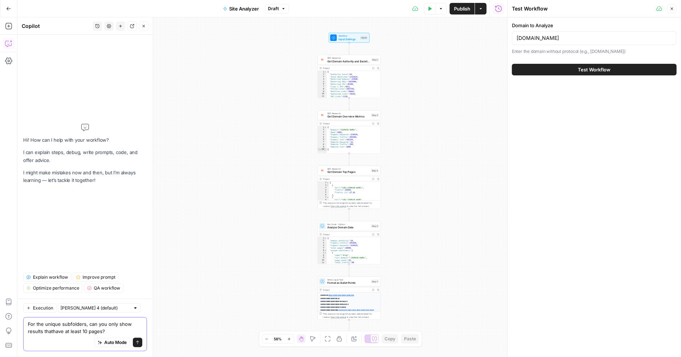
click at [53, 332] on textarea "For the unique subfolders, can you only show results thathave at least 10 pages?" at bounding box center [85, 327] width 114 height 14
type textarea "For the unique subfolders, can you only show results that have at least 10 page…"
click at [101, 327] on textarea "For the unique subfolders, can you only show results that have at least 10 page…" at bounding box center [85, 327] width 114 height 14
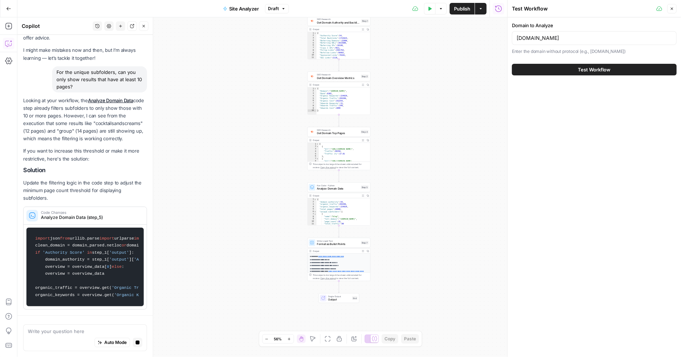
click at [577, 72] on button "Test Workflow" at bounding box center [594, 70] width 165 height 12
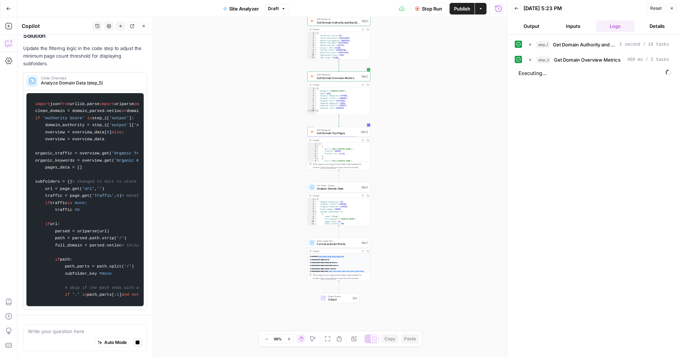
click at [536, 22] on button "Output" at bounding box center [531, 26] width 39 height 12
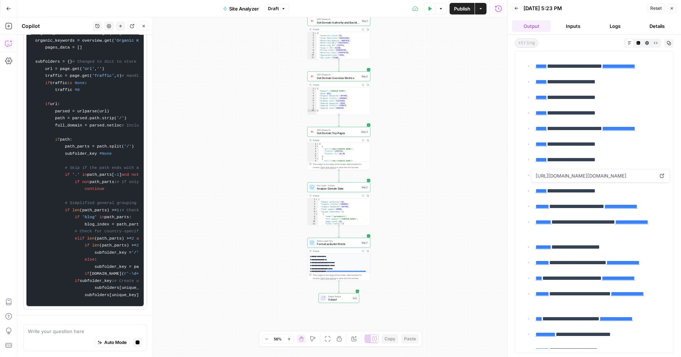
scroll to position [654, 0]
click at [547, 188] on link "*****" at bounding box center [542, 190] width 12 height 5
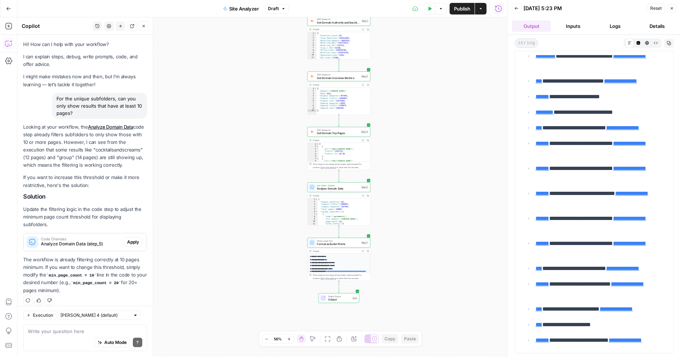
scroll to position [0, 0]
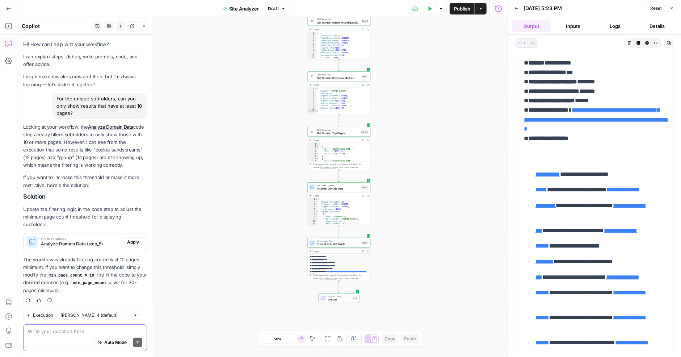
click at [79, 334] on textarea at bounding box center [85, 330] width 114 height 7
type textarea "can you make it so it's 15"
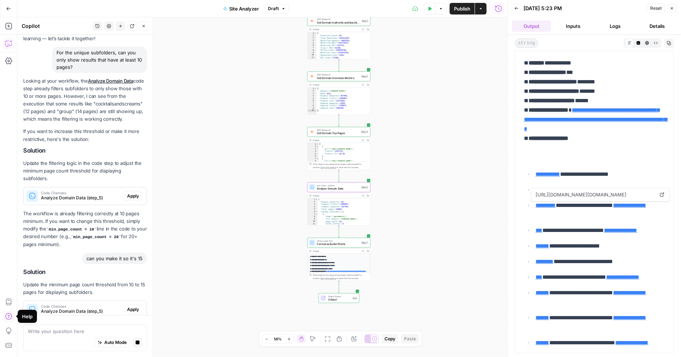
click at [133, 306] on span "Apply" at bounding box center [133, 309] width 12 height 7
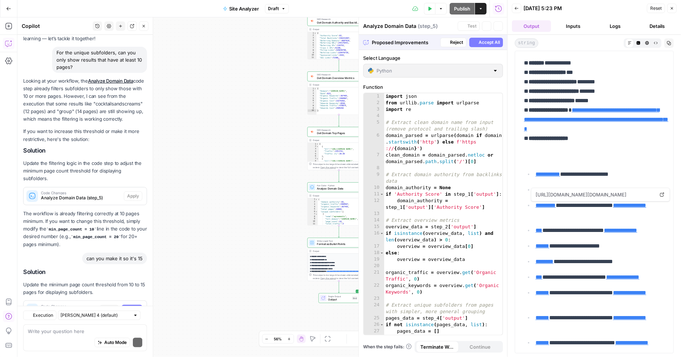
scroll to position [67, 0]
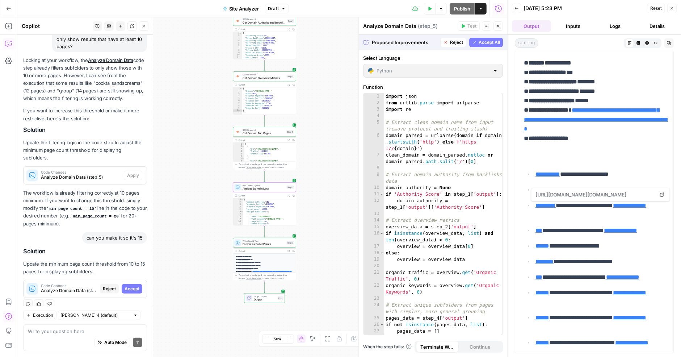
click at [136, 284] on button "Accept" at bounding box center [132, 288] width 21 height 9
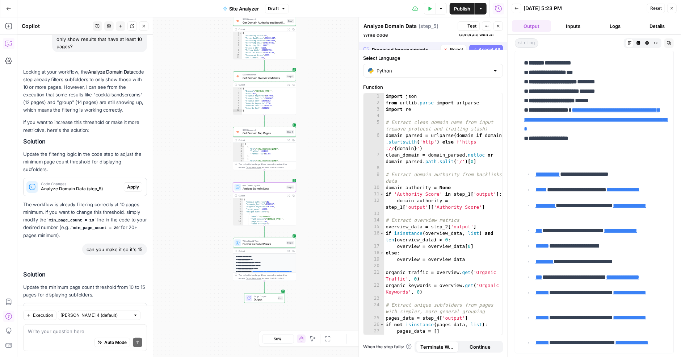
scroll to position [90, 0]
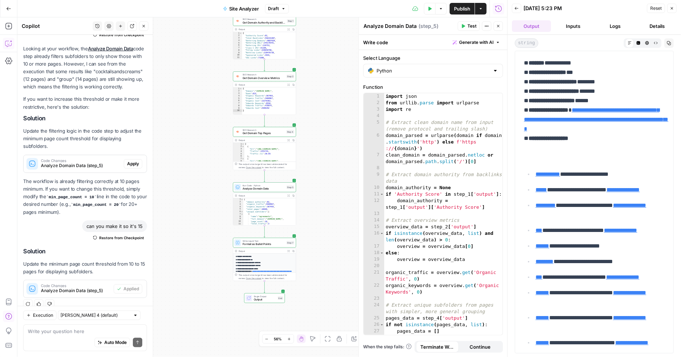
click at [429, 9] on icon "button" at bounding box center [430, 9] width 3 height 4
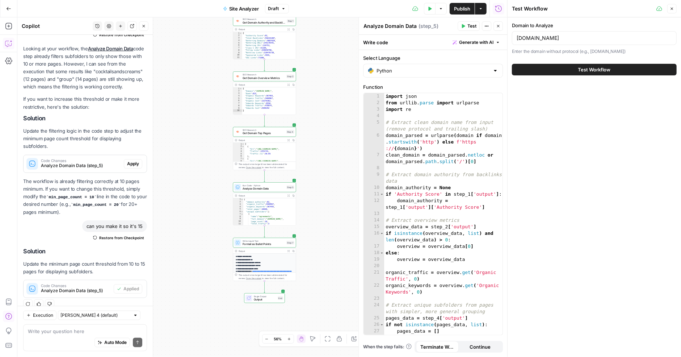
click at [564, 67] on button "Test Workflow" at bounding box center [594, 70] width 165 height 12
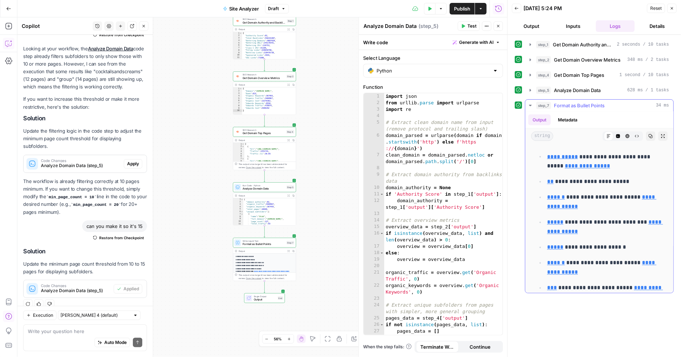
scroll to position [969, 0]
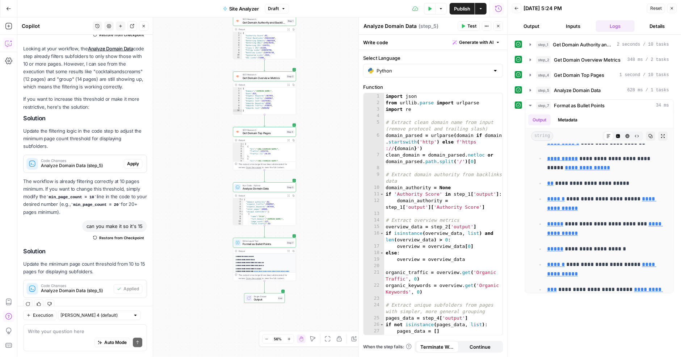
click at [458, 6] on span "Publish" at bounding box center [462, 8] width 16 height 7
